Goal: Task Accomplishment & Management: Manage account settings

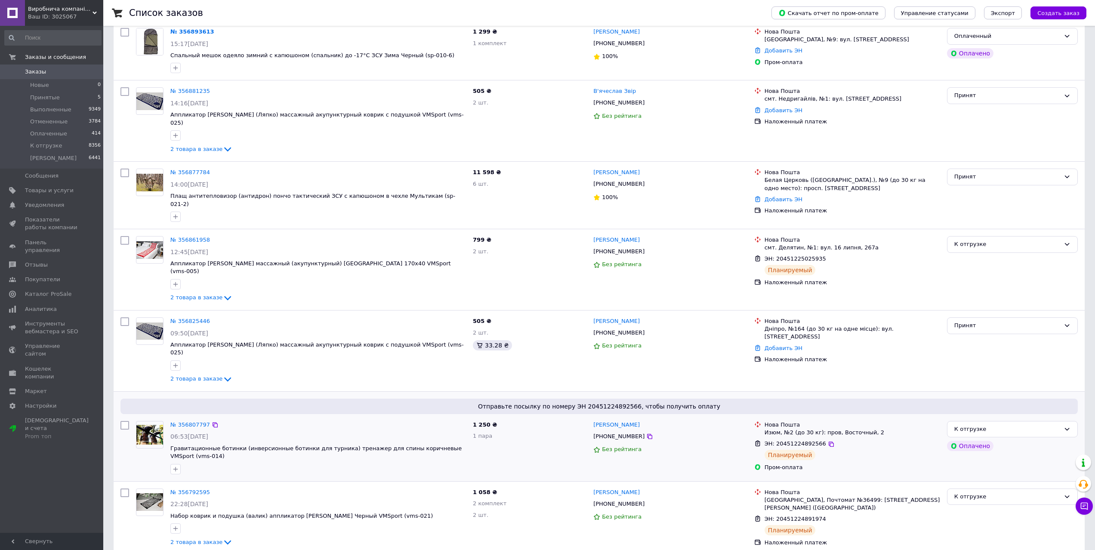
scroll to position [172, 0]
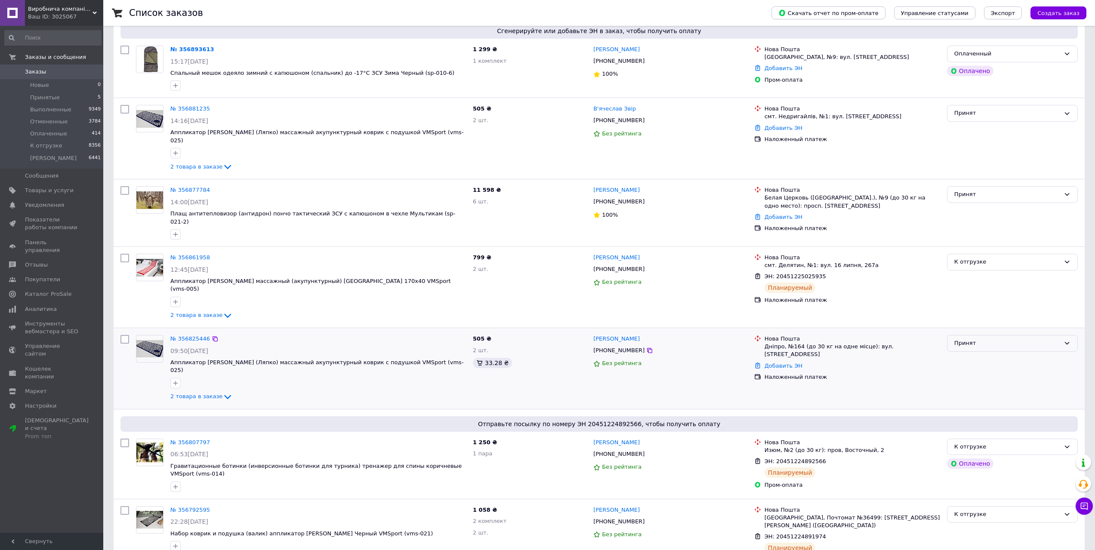
click at [1005, 339] on div "Принят" at bounding box center [1008, 343] width 106 height 9
click at [978, 401] on li "К отгрузке" at bounding box center [1013, 409] width 130 height 16
drag, startPoint x: 190, startPoint y: 182, endPoint x: 191, endPoint y: 172, distance: 10.0
click at [190, 108] on link "№ 356881235" at bounding box center [190, 108] width 40 height 6
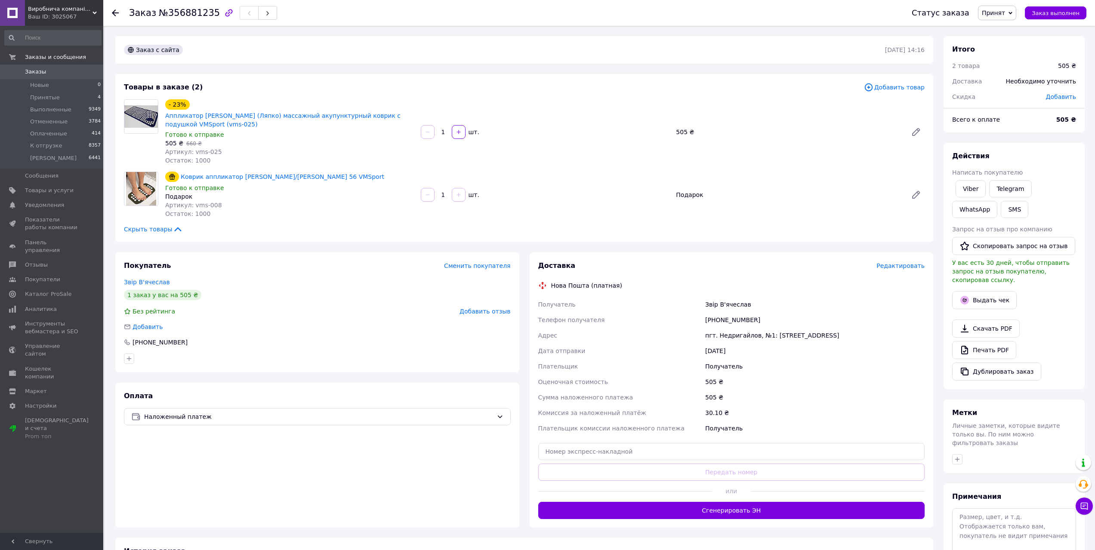
click at [996, 13] on span "Принят" at bounding box center [993, 12] width 23 height 7
click at [1007, 71] on li "К отгрузке" at bounding box center [1006, 68] width 55 height 13
click at [789, 513] on button "Сгенерировать ЭН" at bounding box center [731, 510] width 387 height 17
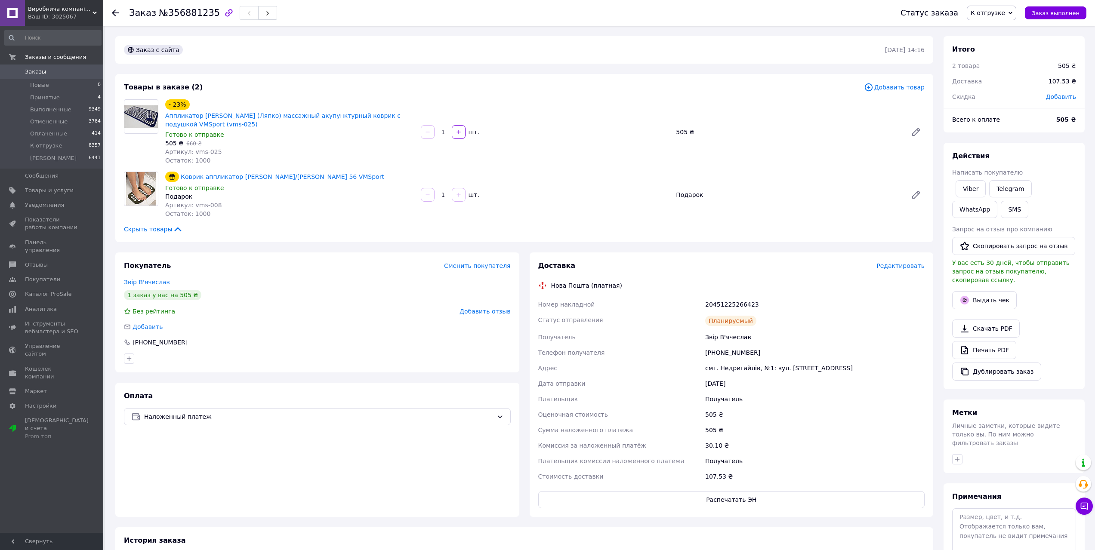
click at [54, 68] on span "Заказы" at bounding box center [52, 72] width 55 height 8
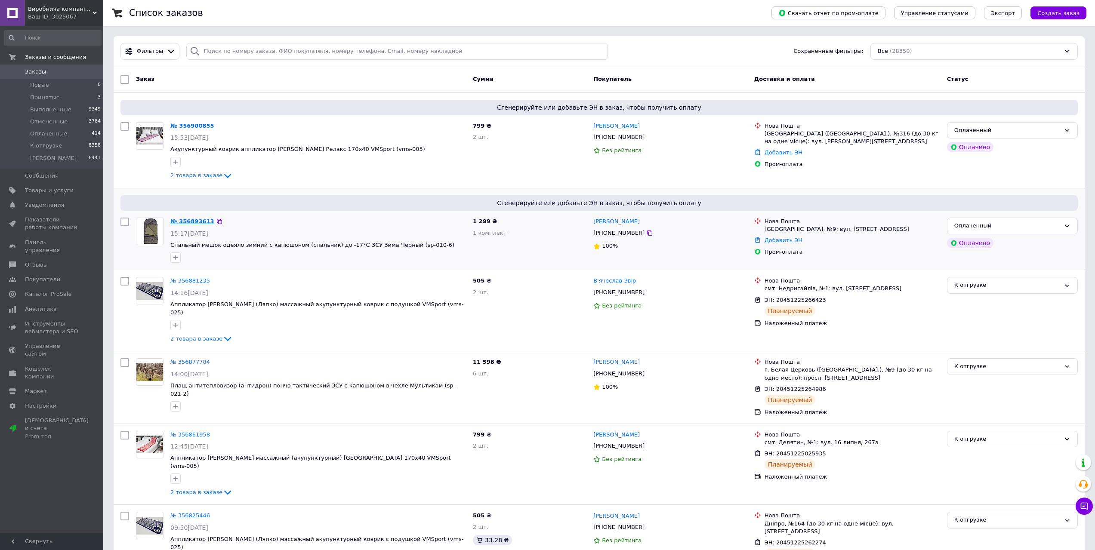
click at [188, 220] on link "№ 356893613" at bounding box center [192, 221] width 44 height 6
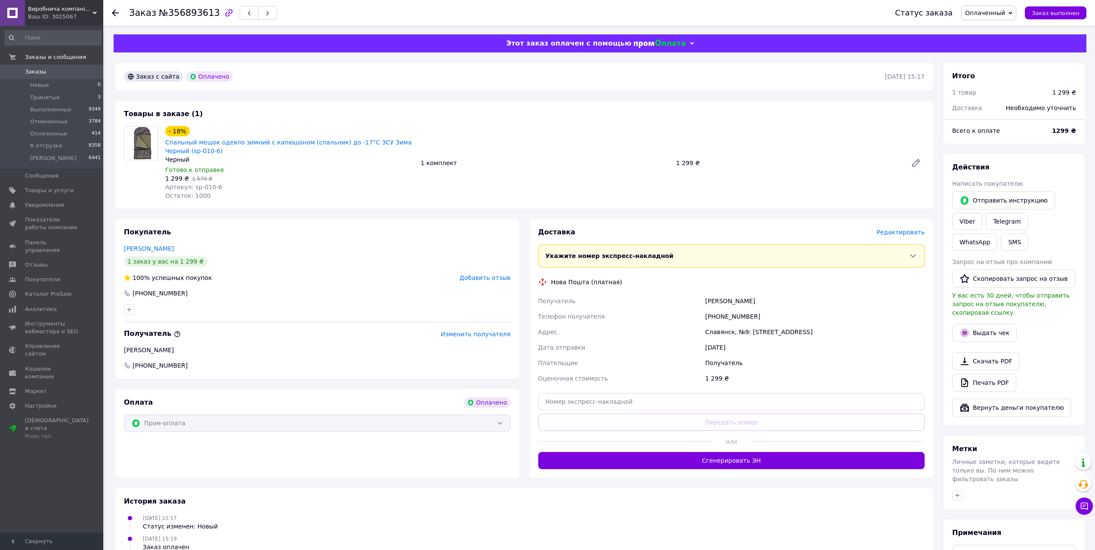
click at [990, 11] on span "Оплаченный" at bounding box center [985, 12] width 40 height 7
click at [993, 27] on li "Принят" at bounding box center [989, 30] width 55 height 13
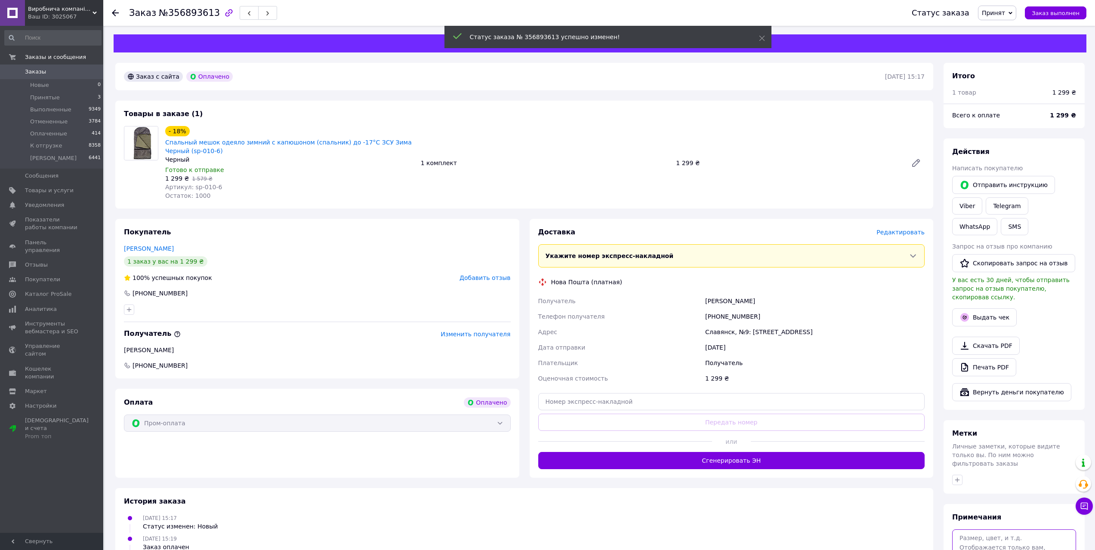
click at [1007, 536] on textarea at bounding box center [1014, 553] width 124 height 46
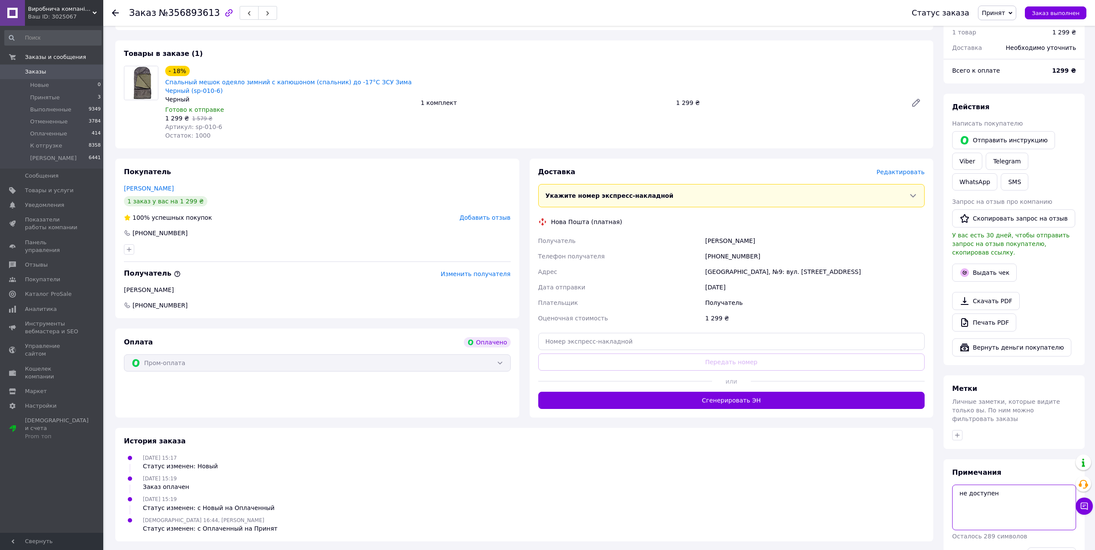
scroll to position [77, 0]
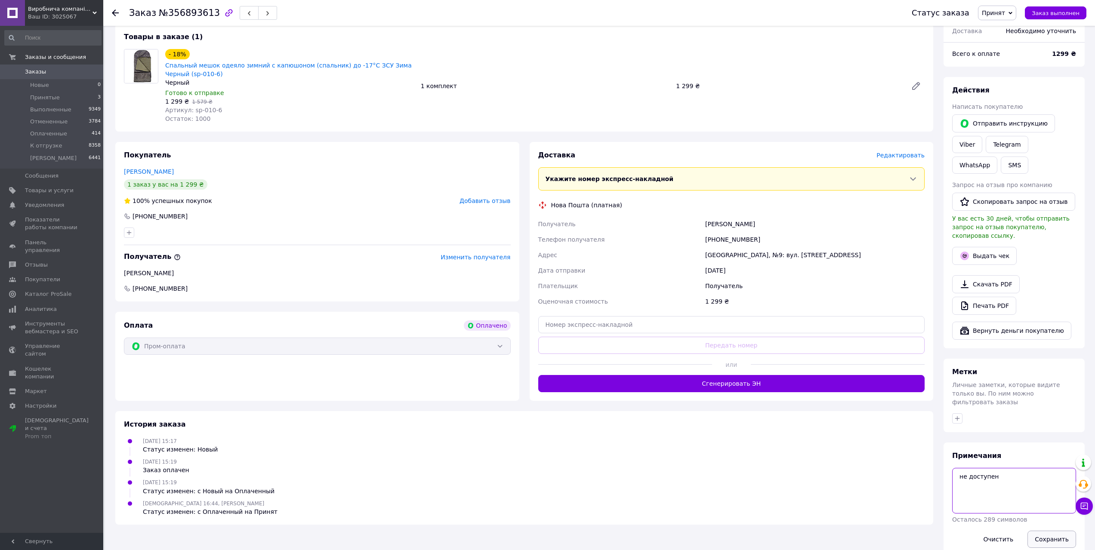
type textarea "не доступен"
click at [1045, 531] on button "Сохранить" at bounding box center [1052, 539] width 49 height 17
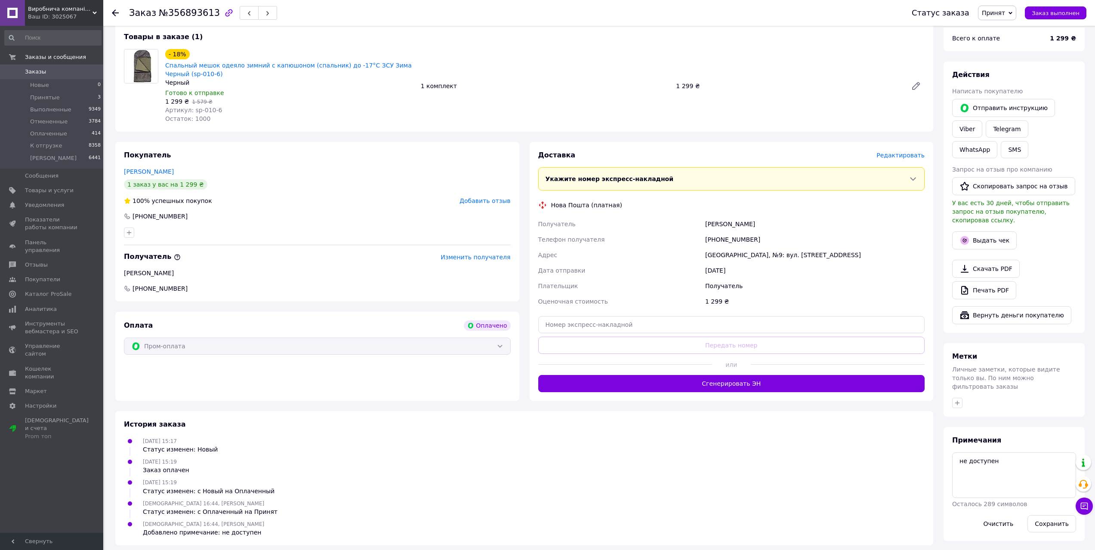
click at [36, 72] on span "Заказы" at bounding box center [35, 72] width 21 height 8
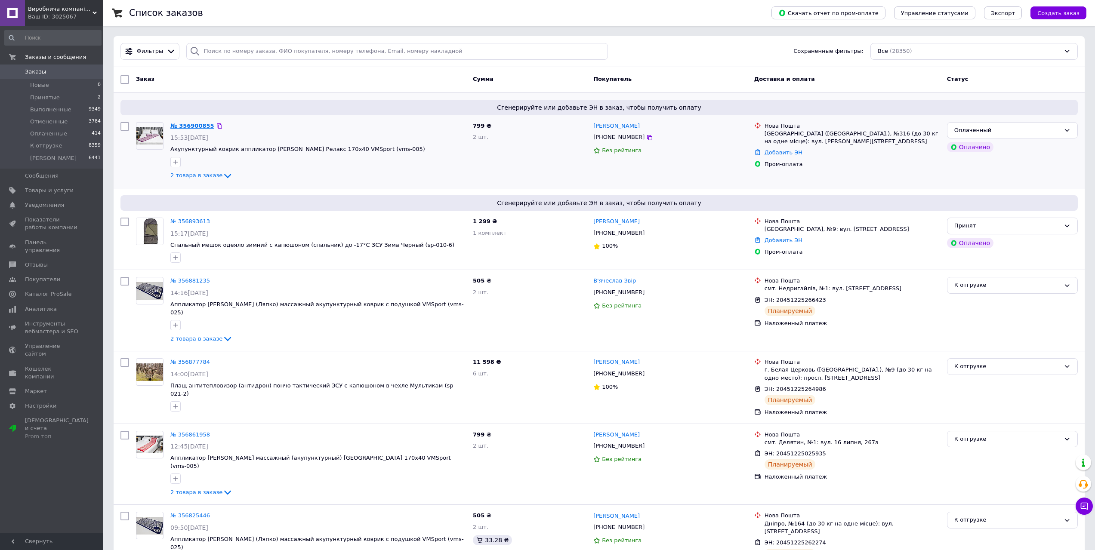
click at [183, 125] on link "№ 356900855" at bounding box center [192, 126] width 44 height 6
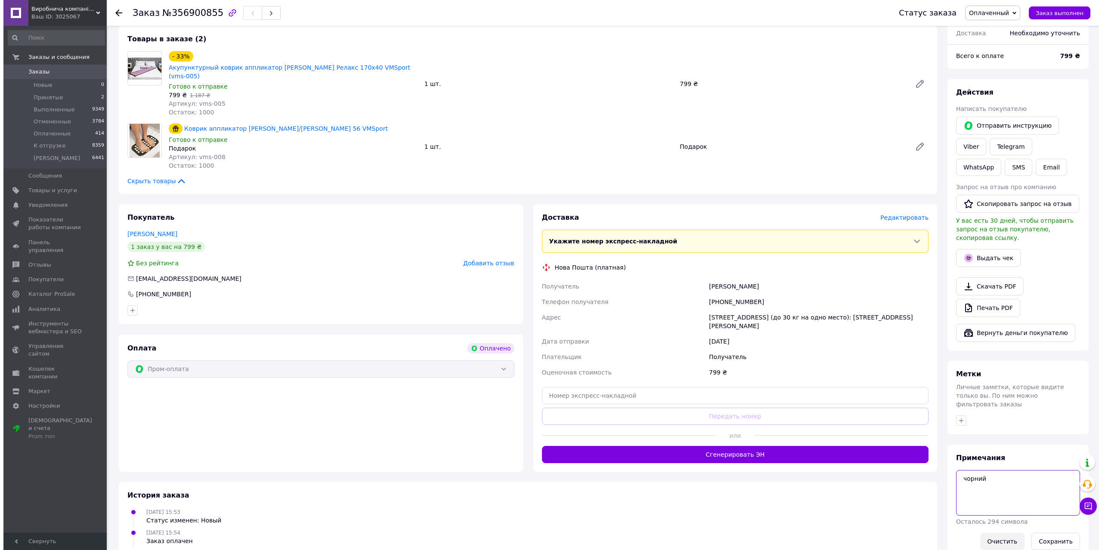
scroll to position [83, 0]
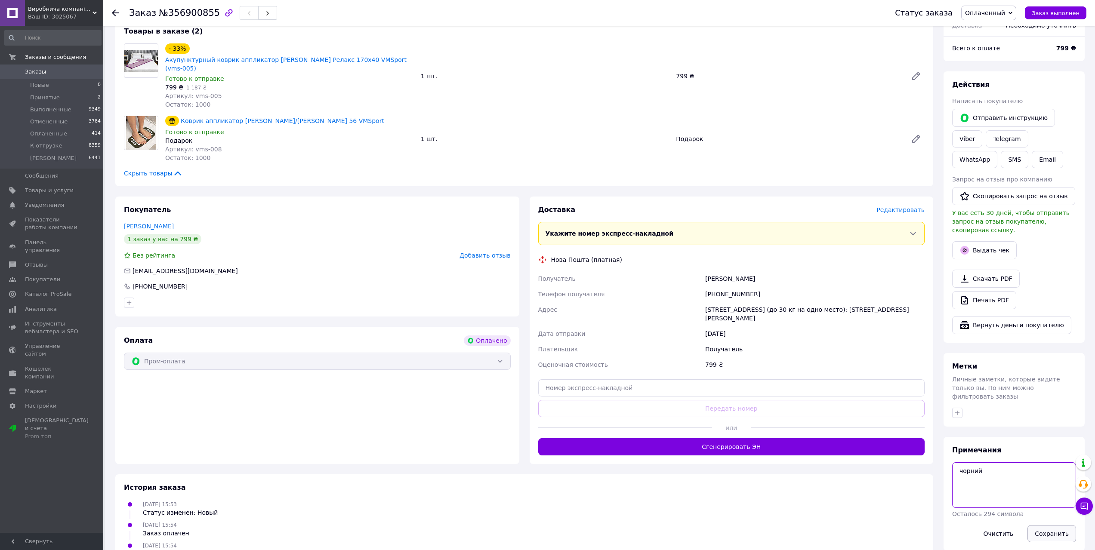
type textarea "чорний"
click at [1051, 525] on button "Сохранить" at bounding box center [1052, 533] width 49 height 17
click at [911, 207] on span "Редактировать" at bounding box center [901, 210] width 48 height 7
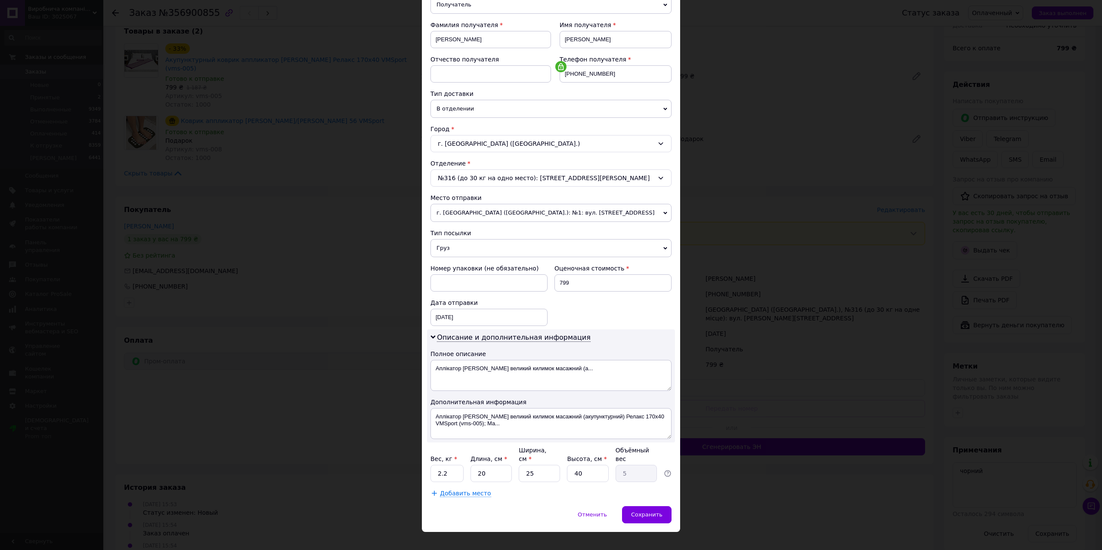
scroll to position [117, 0]
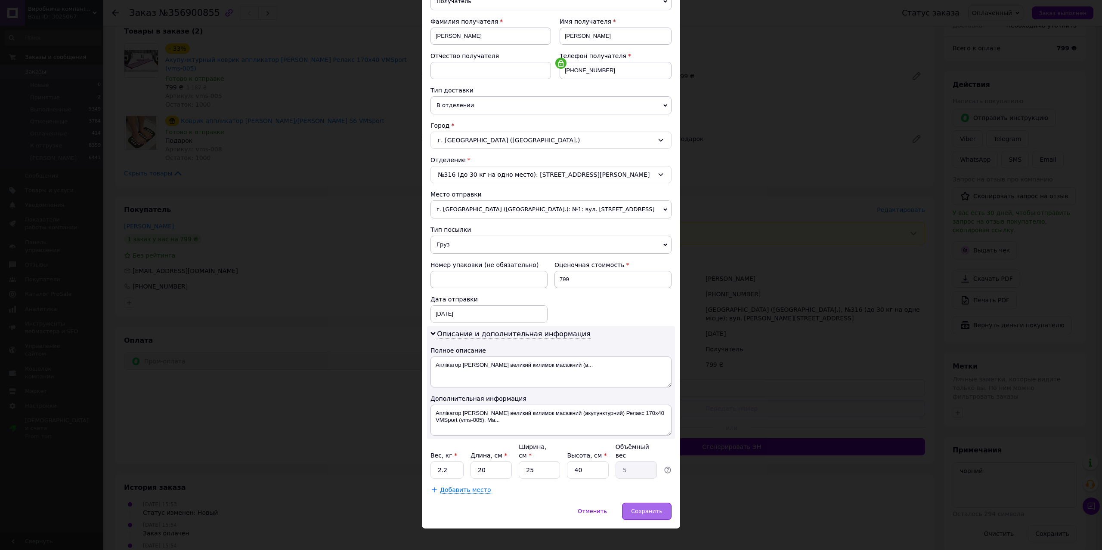
click at [646, 508] on span "Сохранить" at bounding box center [646, 511] width 31 height 6
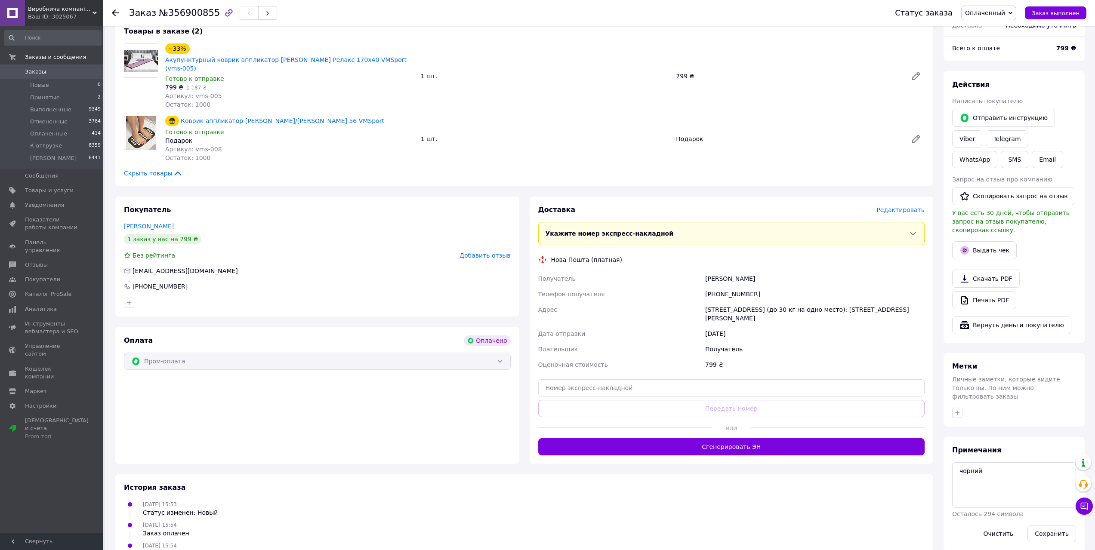
click at [902, 205] on div "Доставка Редактировать" at bounding box center [731, 210] width 387 height 10
click at [902, 207] on span "Редактировать" at bounding box center [901, 210] width 48 height 7
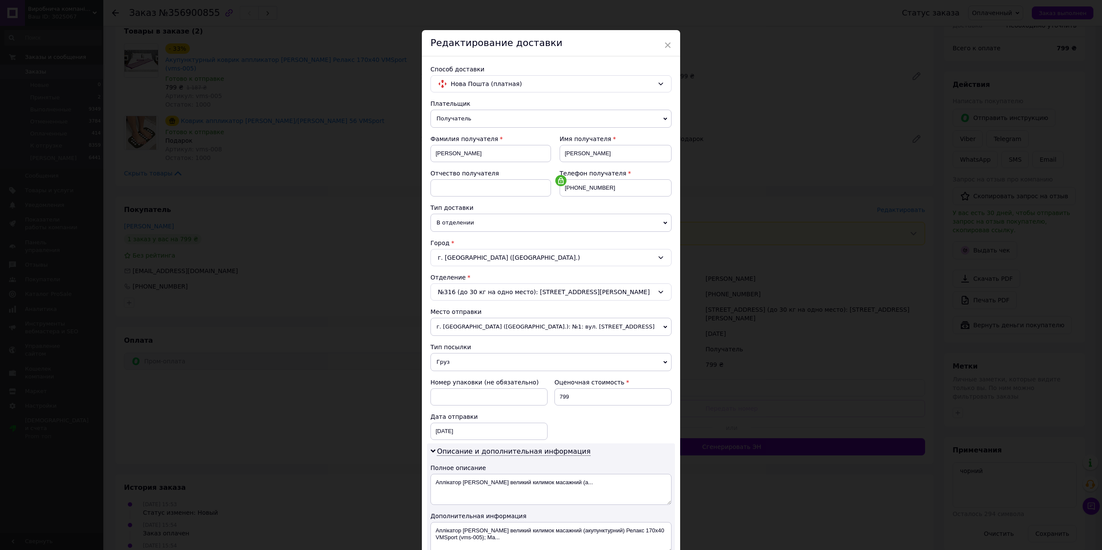
click at [585, 287] on div "№316 (до 30 кг на одно место): ул. Ревуцкого, 6" at bounding box center [550, 292] width 241 height 17
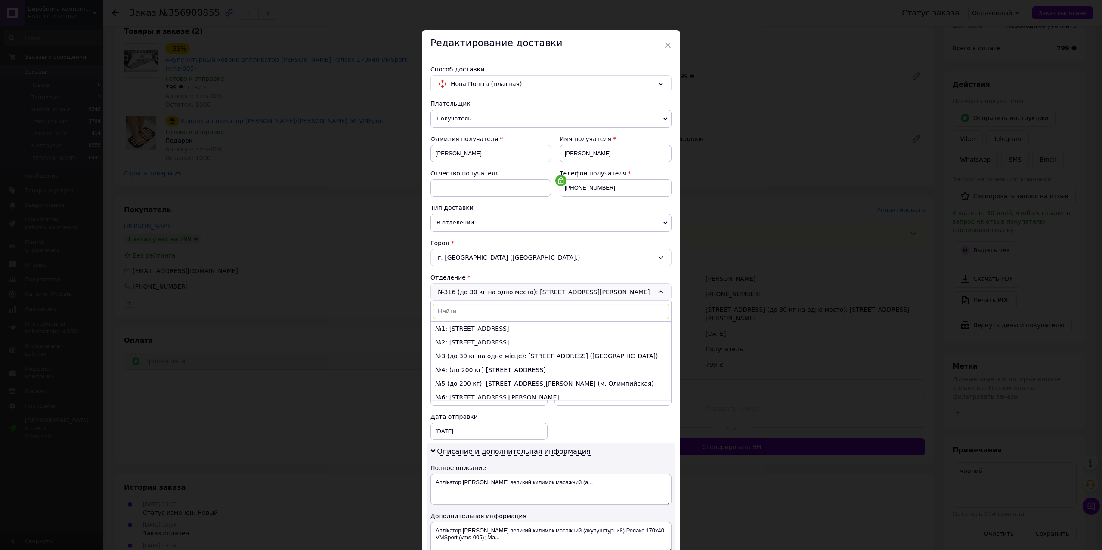
scroll to position [4138, 0]
click at [501, 309] on input at bounding box center [551, 311] width 236 height 15
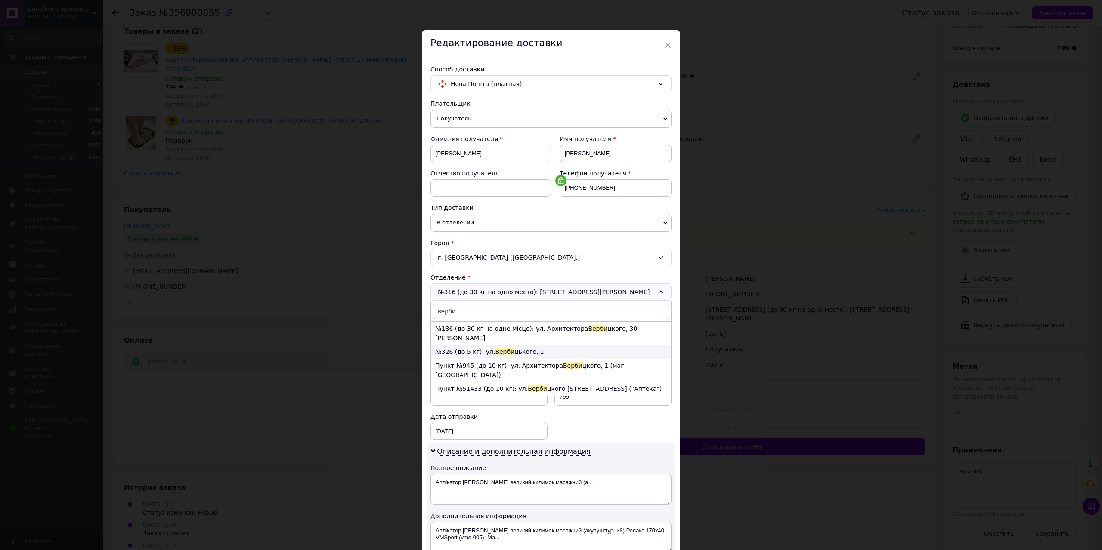
type input "верби"
click at [495, 349] on span "Верби" at bounding box center [504, 352] width 19 height 7
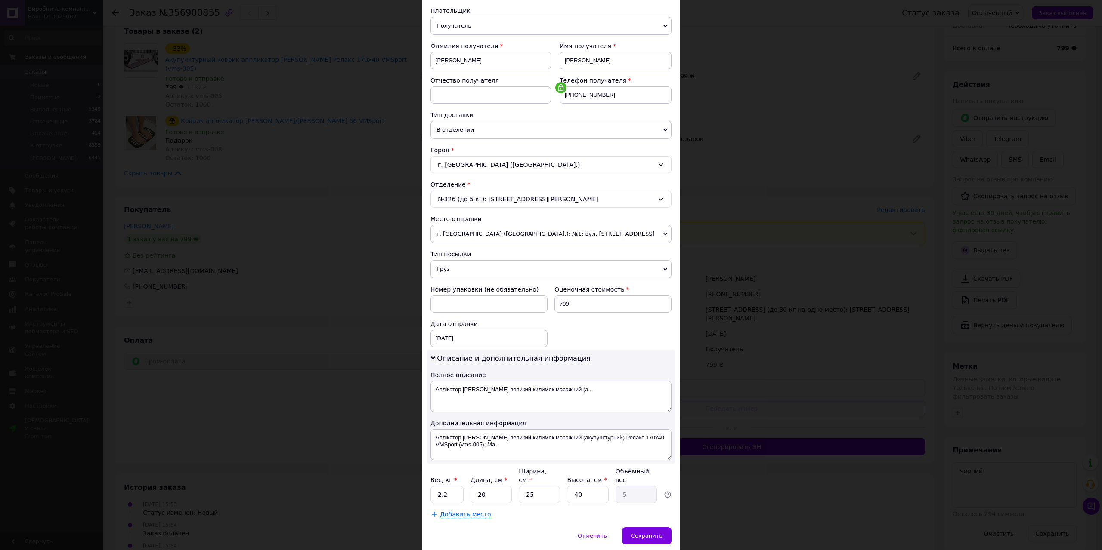
scroll to position [117, 0]
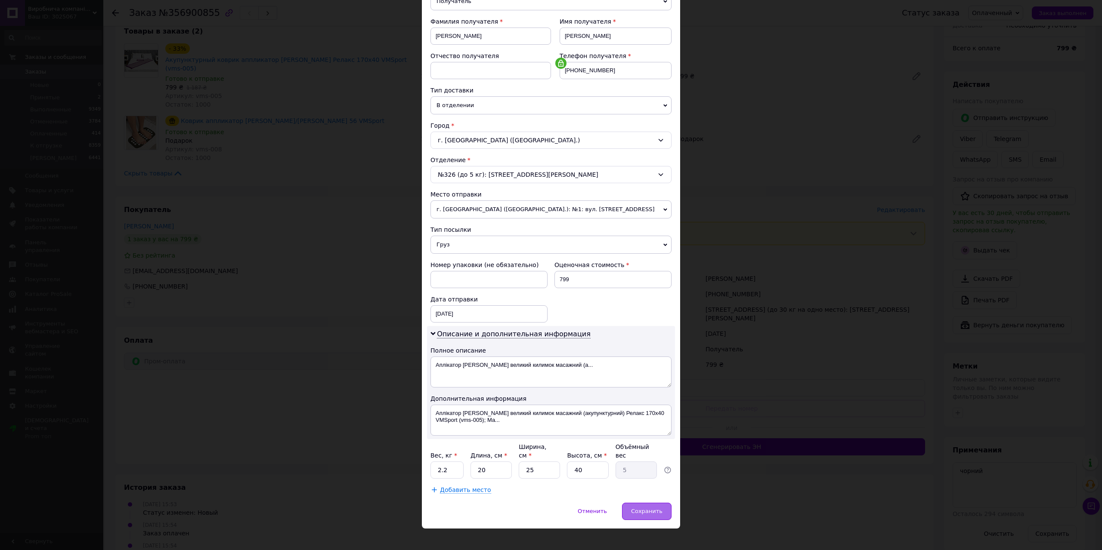
click at [643, 508] on span "Сохранить" at bounding box center [646, 511] width 31 height 6
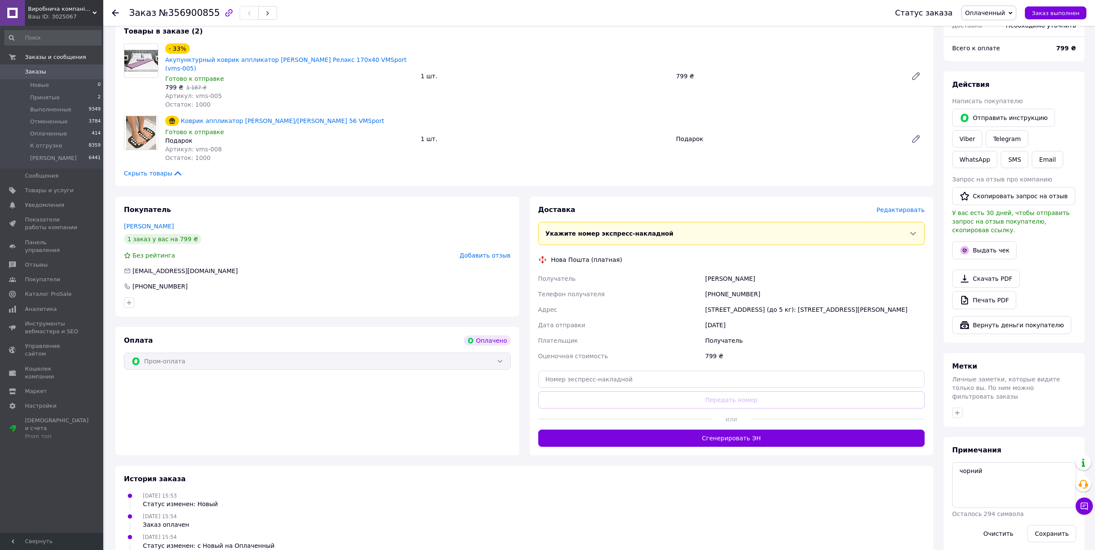
click at [895, 207] on span "Редактировать" at bounding box center [901, 210] width 48 height 7
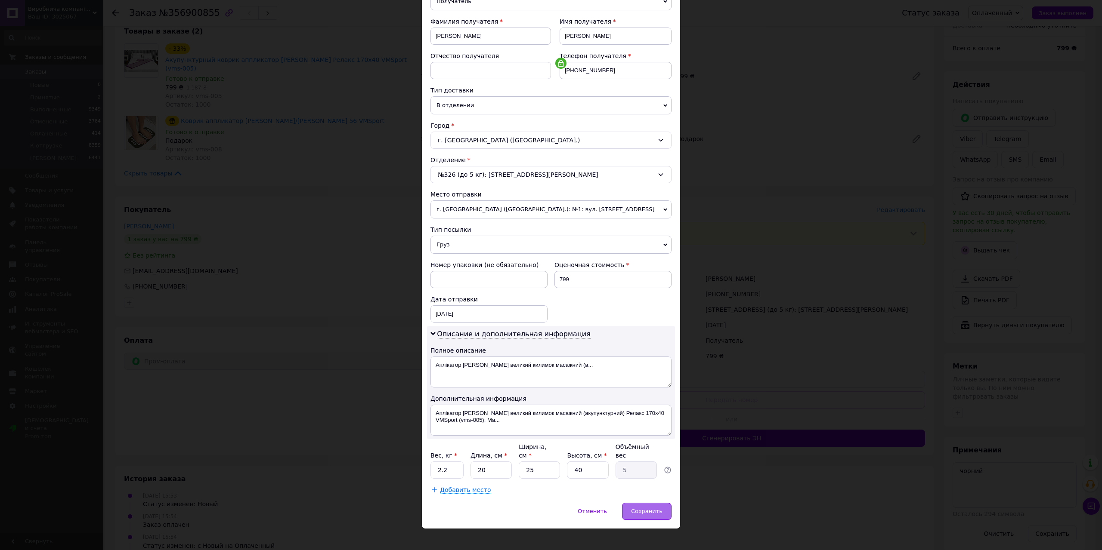
click at [651, 508] on span "Сохранить" at bounding box center [646, 511] width 31 height 6
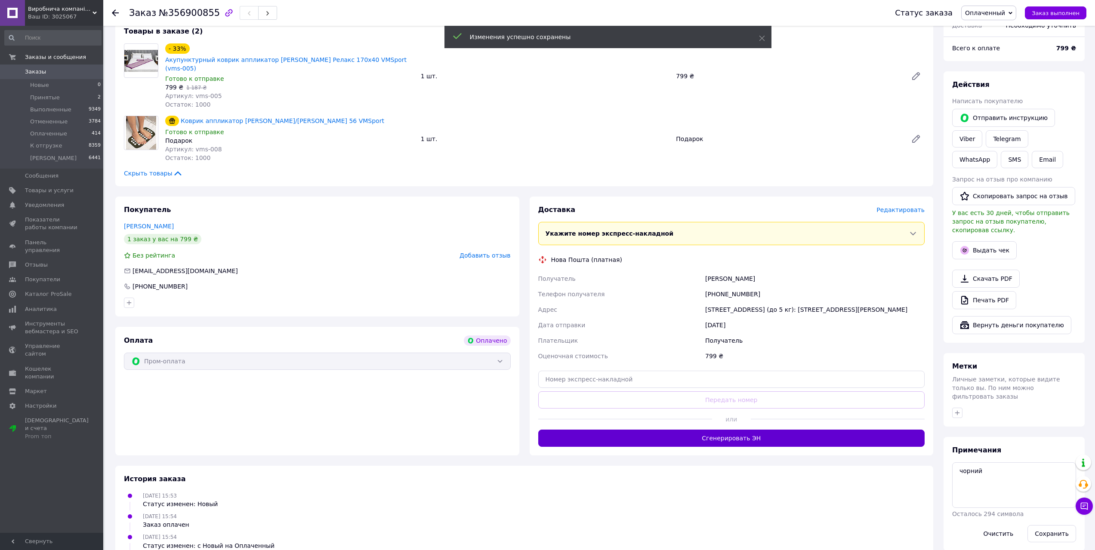
click at [753, 430] on button "Сгенерировать ЭН" at bounding box center [731, 438] width 387 height 17
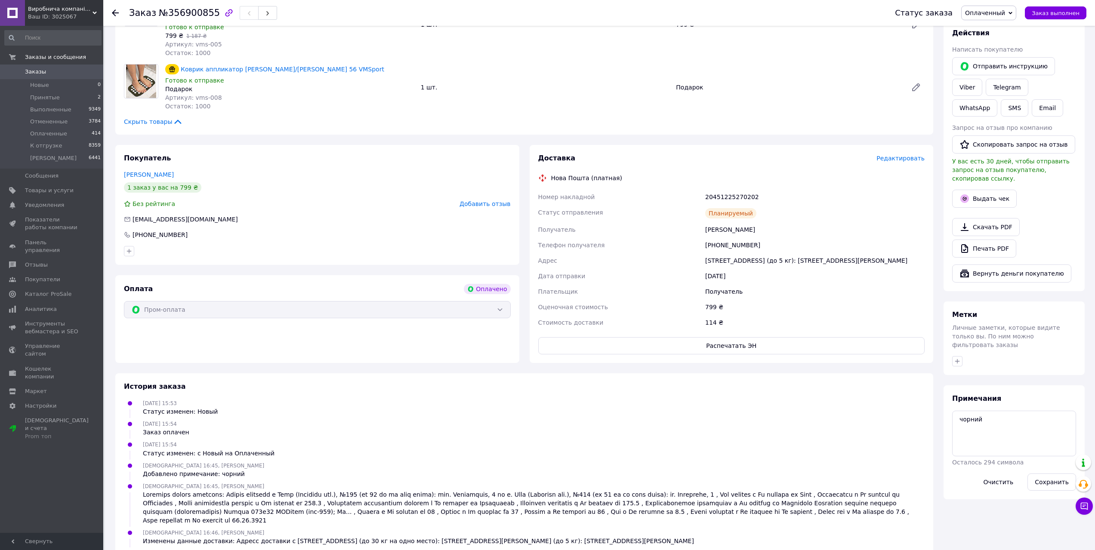
scroll to position [142, 0]
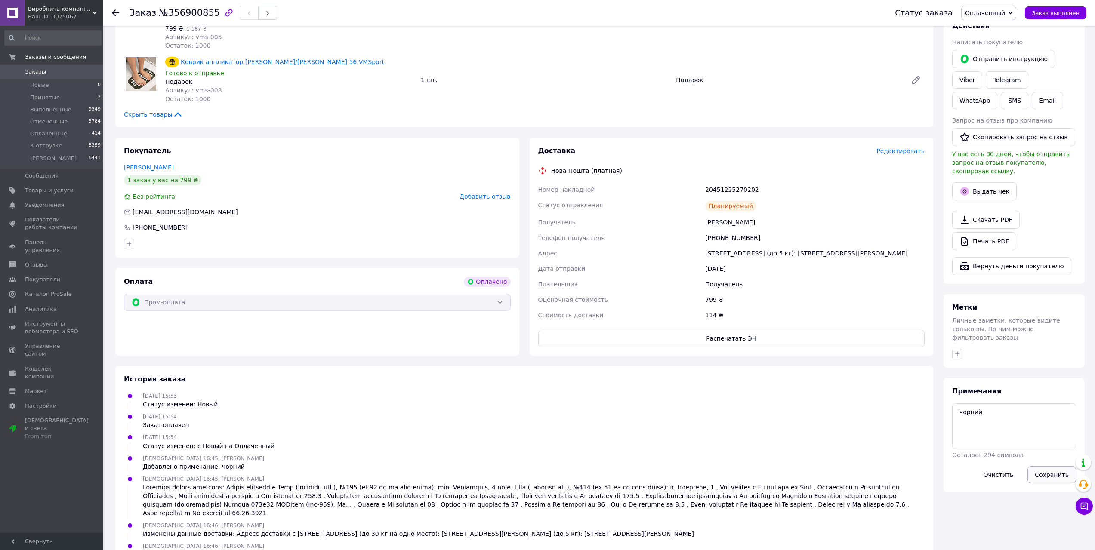
click at [1045, 467] on button "Сохранить" at bounding box center [1052, 475] width 49 height 17
click at [42, 68] on span "Заказы" at bounding box center [35, 72] width 21 height 8
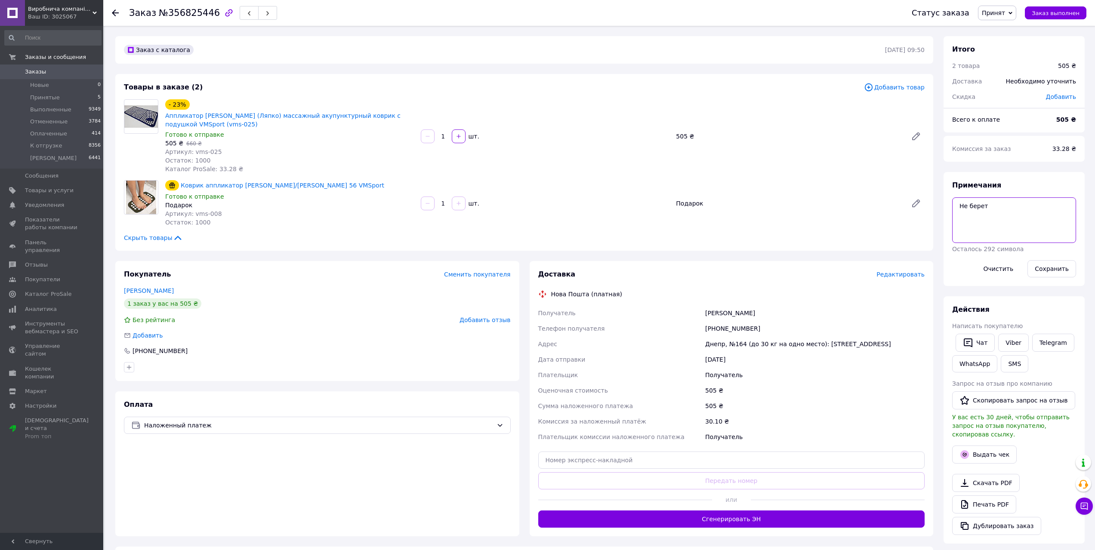
click at [1016, 211] on textarea "Не берет" at bounding box center [1014, 221] width 124 height 46
type textarea "Не берет не отвечает"
click at [1008, 268] on button "Очистить" at bounding box center [998, 268] width 45 height 17
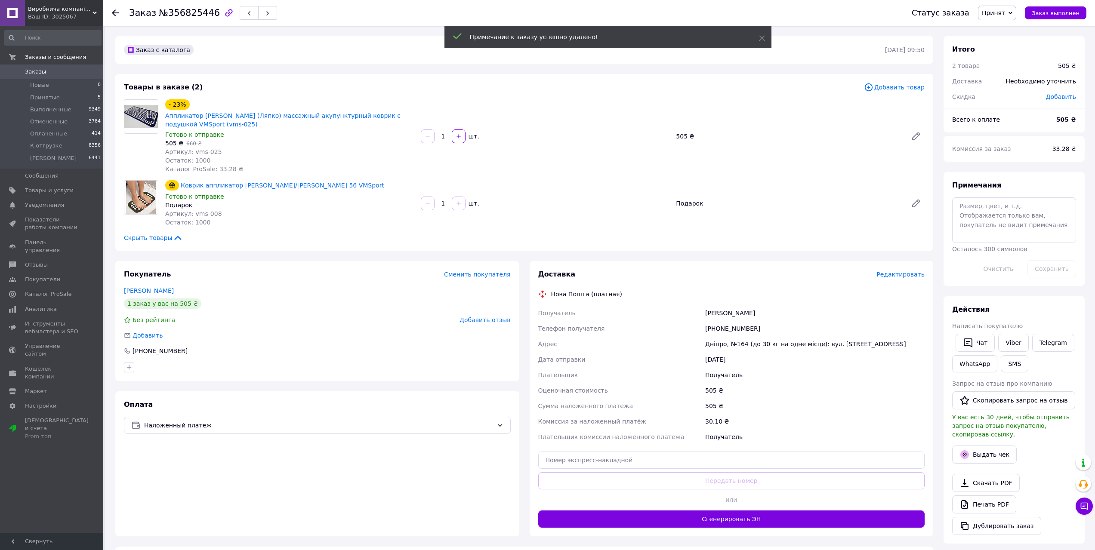
drag, startPoint x: 783, startPoint y: 515, endPoint x: 795, endPoint y: 498, distance: 20.9
click at [783, 515] on button "Сгенерировать ЭН" at bounding box center [731, 519] width 387 height 17
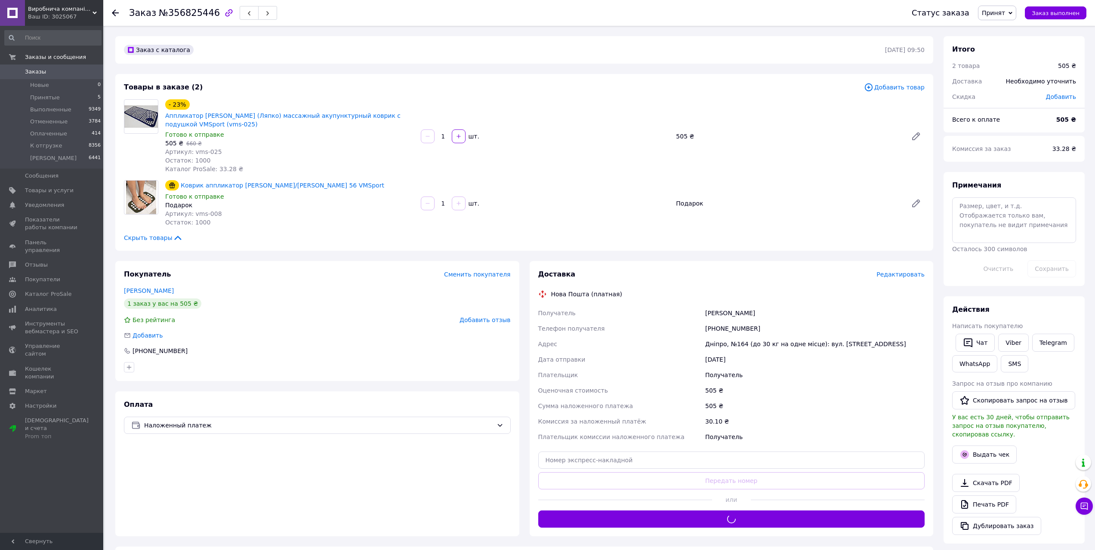
click at [1001, 8] on span "Принят" at bounding box center [997, 13] width 38 height 15
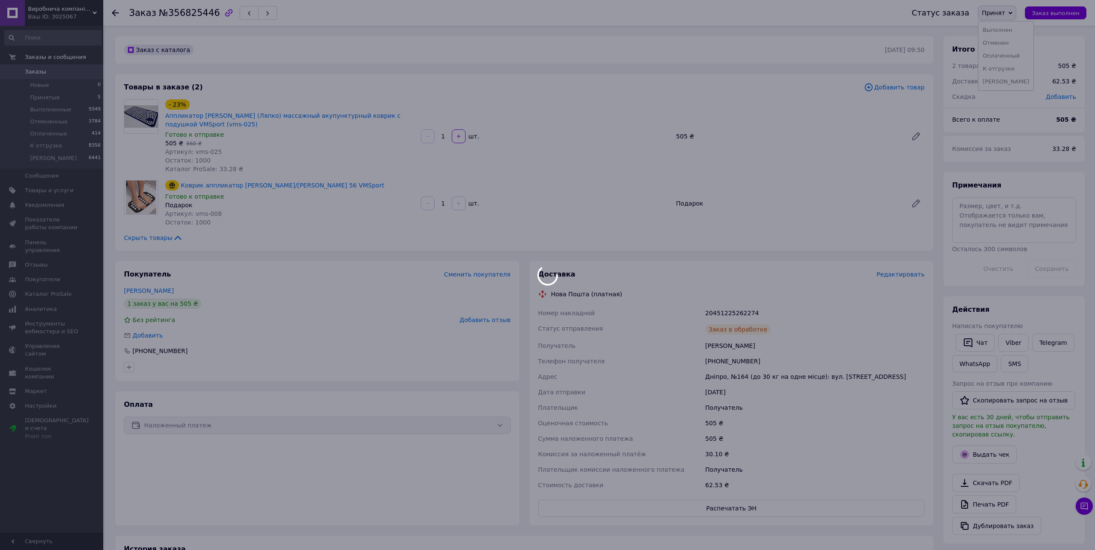
click at [1007, 69] on div at bounding box center [547, 275] width 1095 height 550
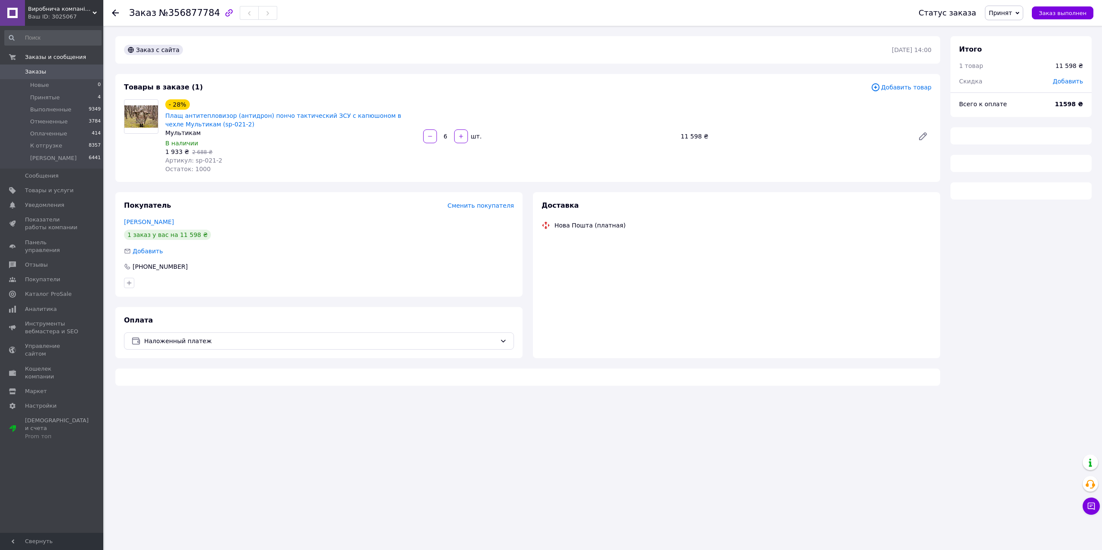
click at [1015, 12] on span "Принят" at bounding box center [1004, 13] width 38 height 15
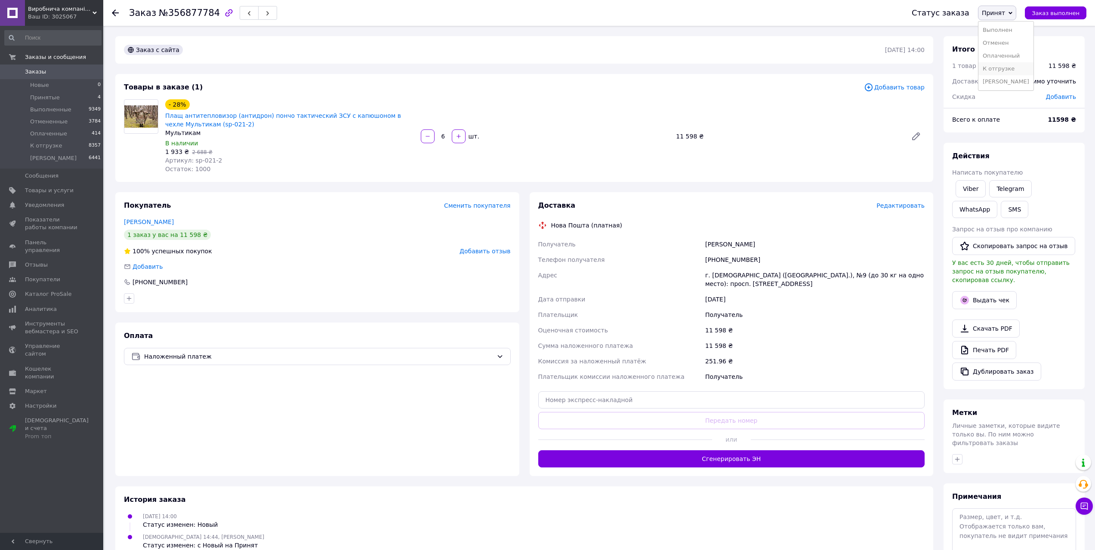
click at [1012, 69] on li "К отгрузке" at bounding box center [1006, 68] width 55 height 13
click at [1014, 516] on textarea at bounding box center [1014, 532] width 124 height 46
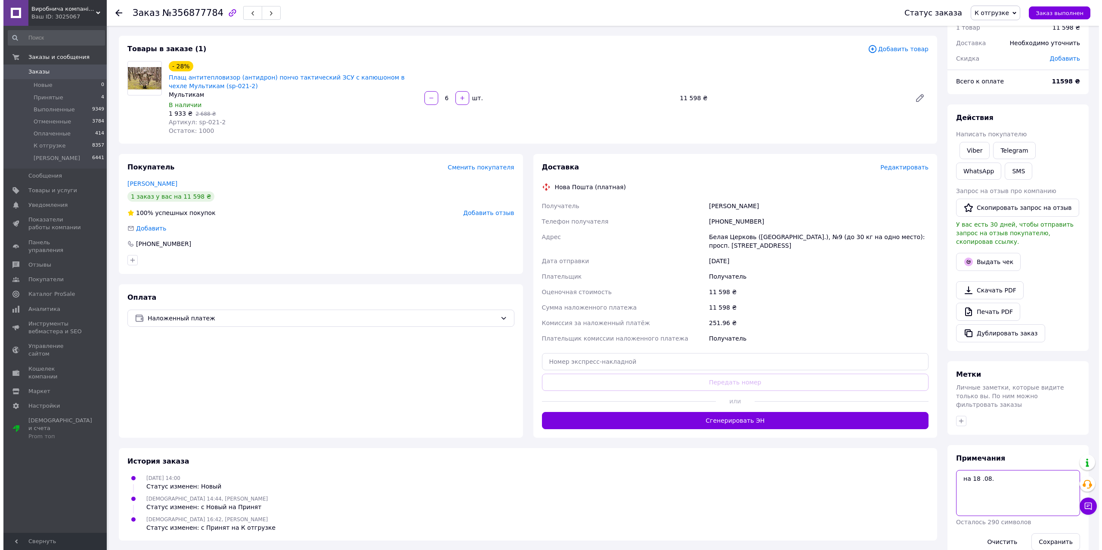
scroll to position [40, 0]
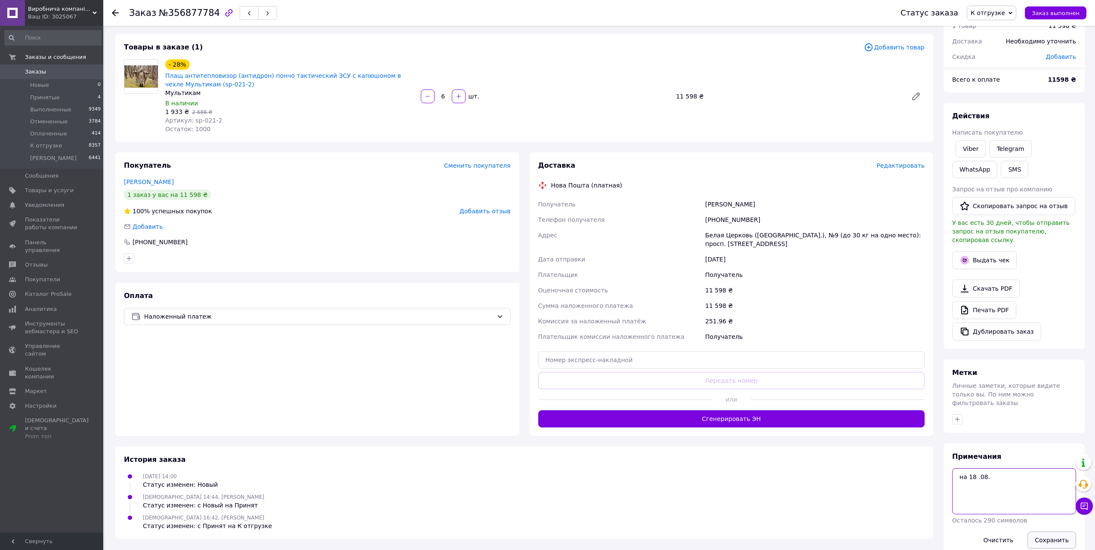
type textarea "на 18 .08."
click at [1043, 532] on button "Сохранить" at bounding box center [1052, 540] width 49 height 17
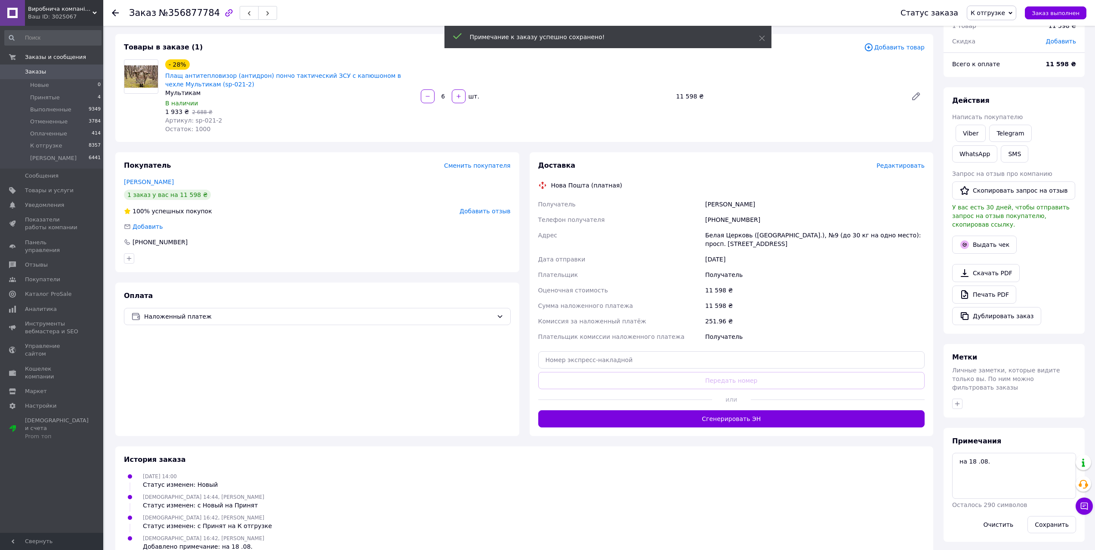
click at [899, 167] on span "Редактировать" at bounding box center [901, 165] width 48 height 7
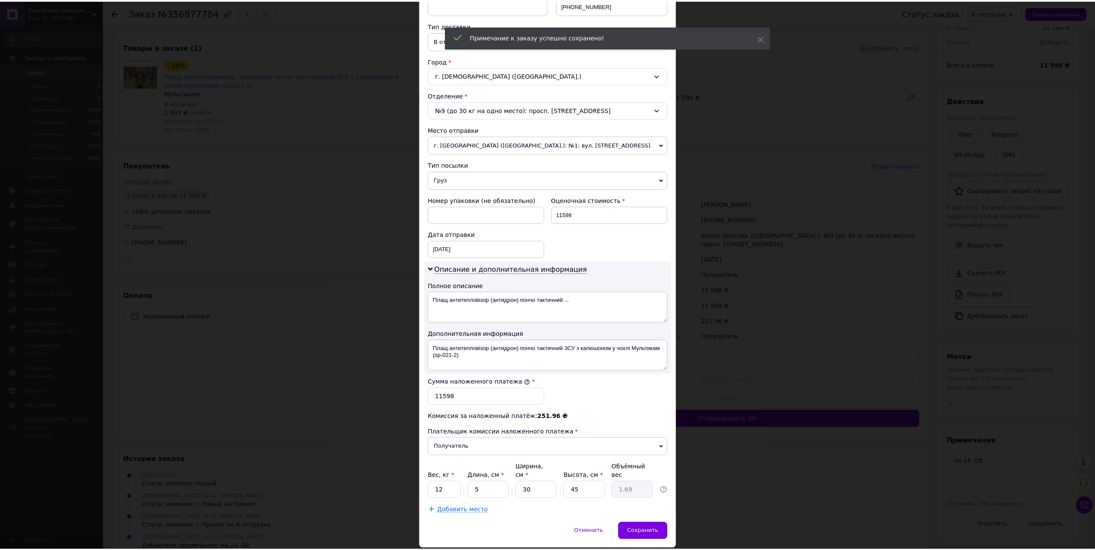
scroll to position [203, 0]
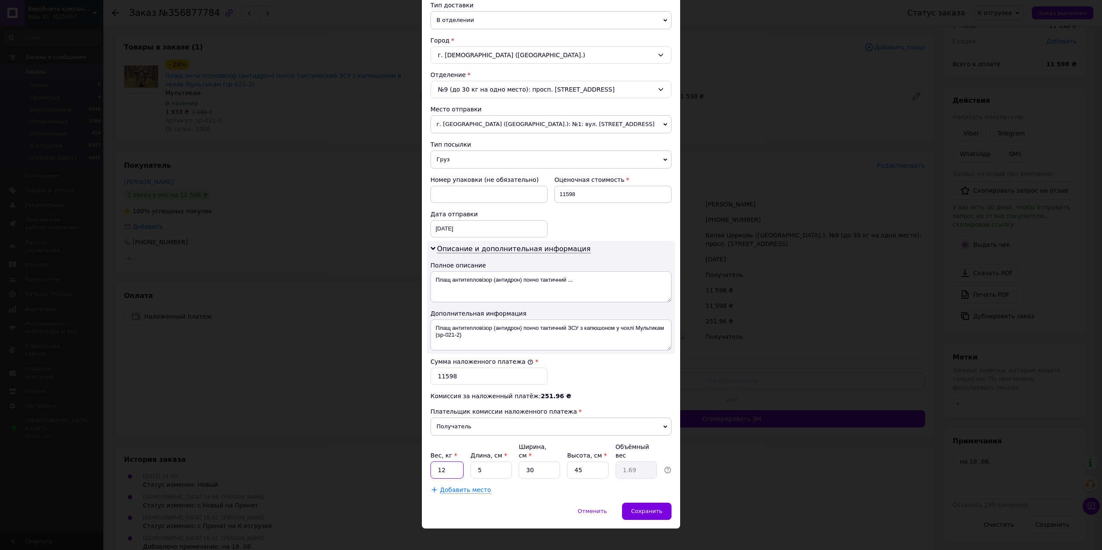
drag, startPoint x: 455, startPoint y: 463, endPoint x: 434, endPoint y: 465, distance: 21.6
click at [434, 465] on input "12" at bounding box center [446, 470] width 33 height 17
type input "20"
click at [640, 508] on span "Сохранить" at bounding box center [646, 511] width 31 height 6
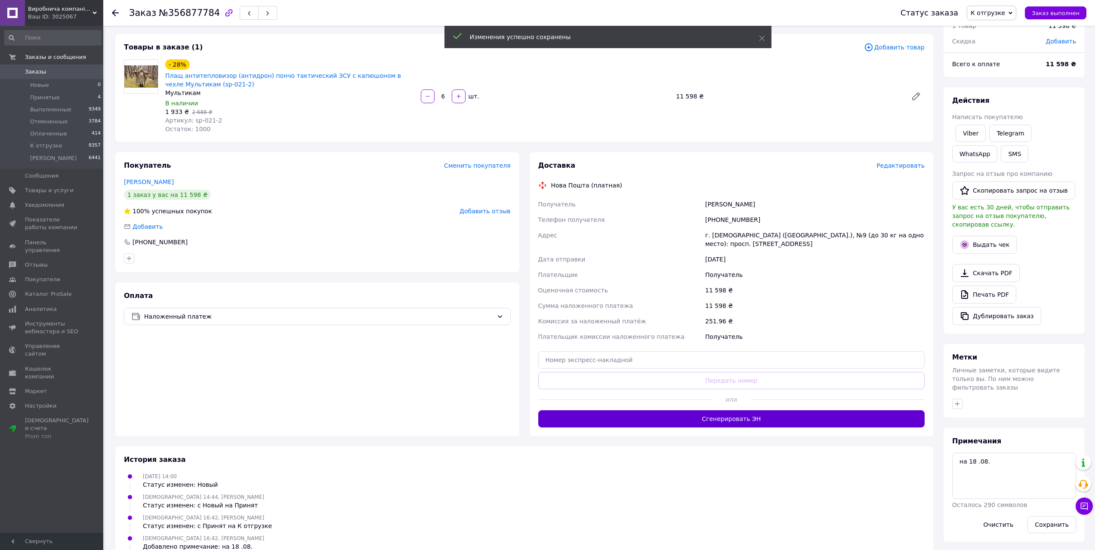
click at [678, 423] on button "Сгенерировать ЭН" at bounding box center [731, 419] width 387 height 17
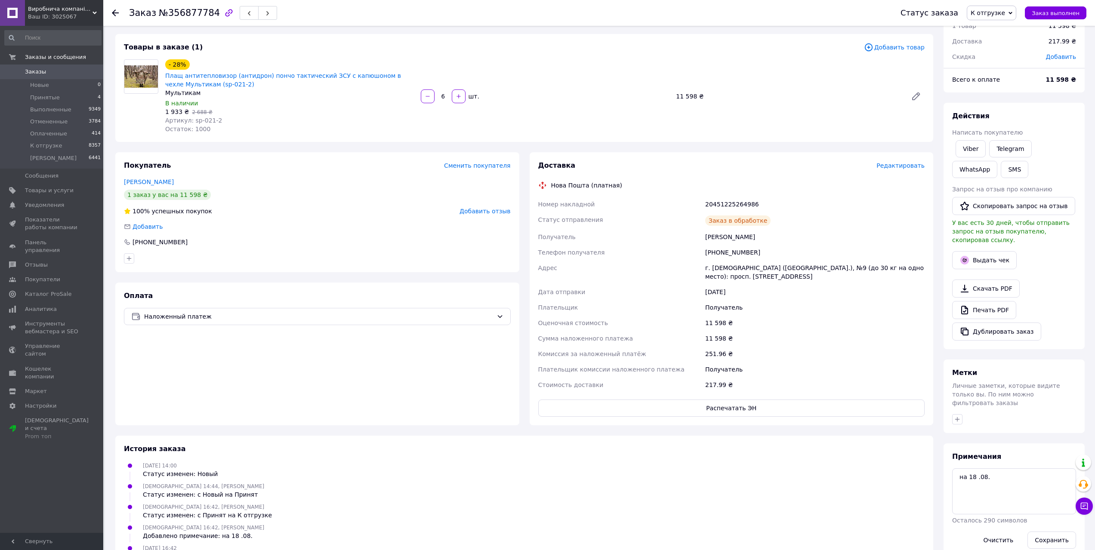
click at [35, 69] on span "Заказы" at bounding box center [35, 72] width 21 height 8
